Goal: Task Accomplishment & Management: Use online tool/utility

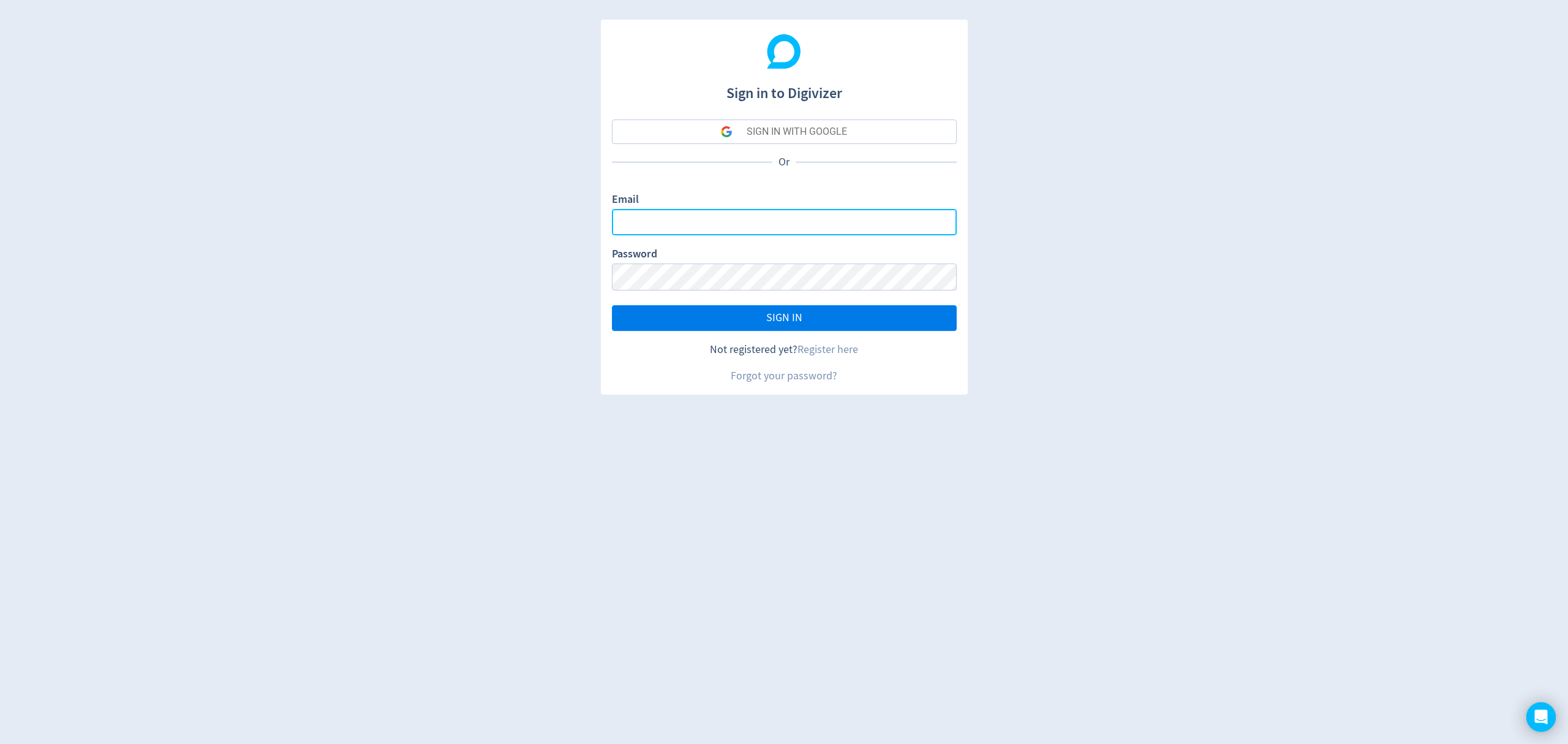
type input "[EMAIL_ADDRESS][PERSON_NAME][DOMAIN_NAME]"
click at [753, 321] on button "SIGN IN" at bounding box center [784, 317] width 345 height 26
